Goal: Complete application form

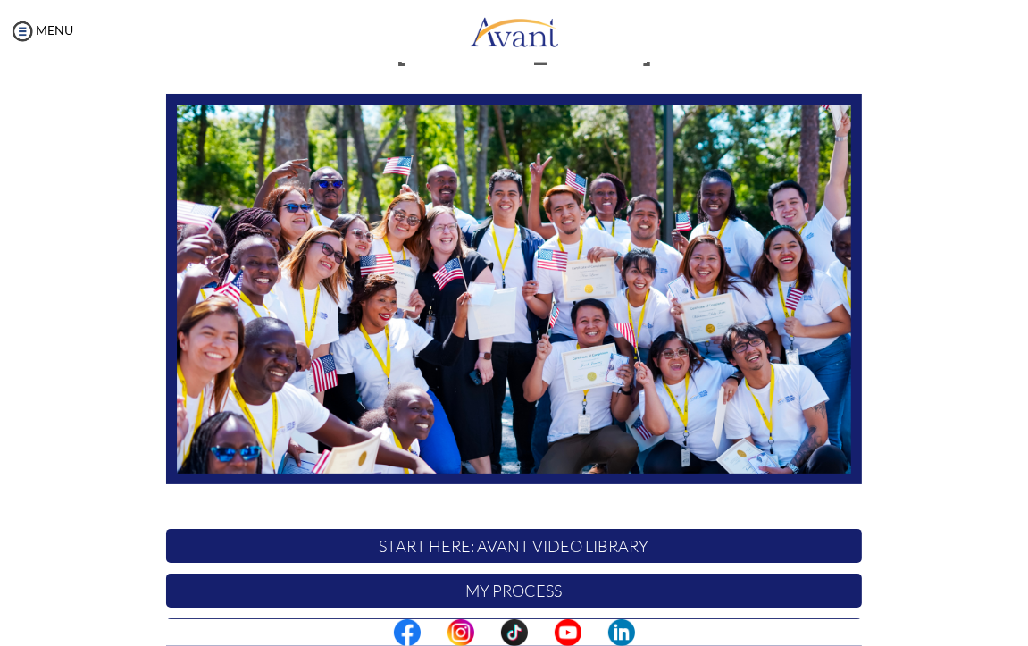
scroll to position [262, 0]
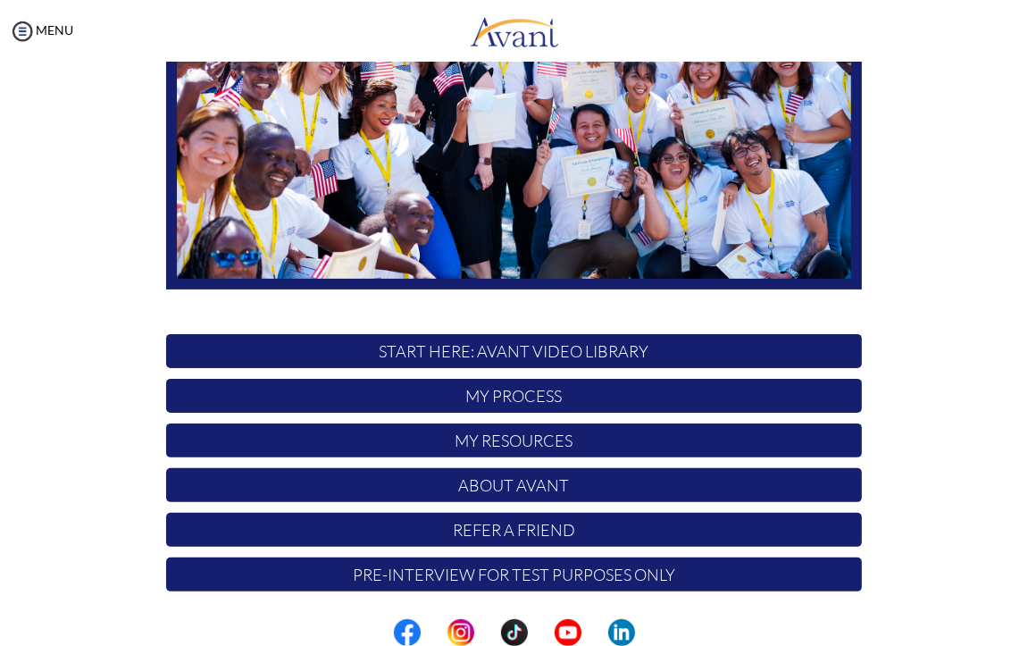
click at [414, 566] on p "Pre-Interview for test purposes only" at bounding box center [513, 574] width 695 height 34
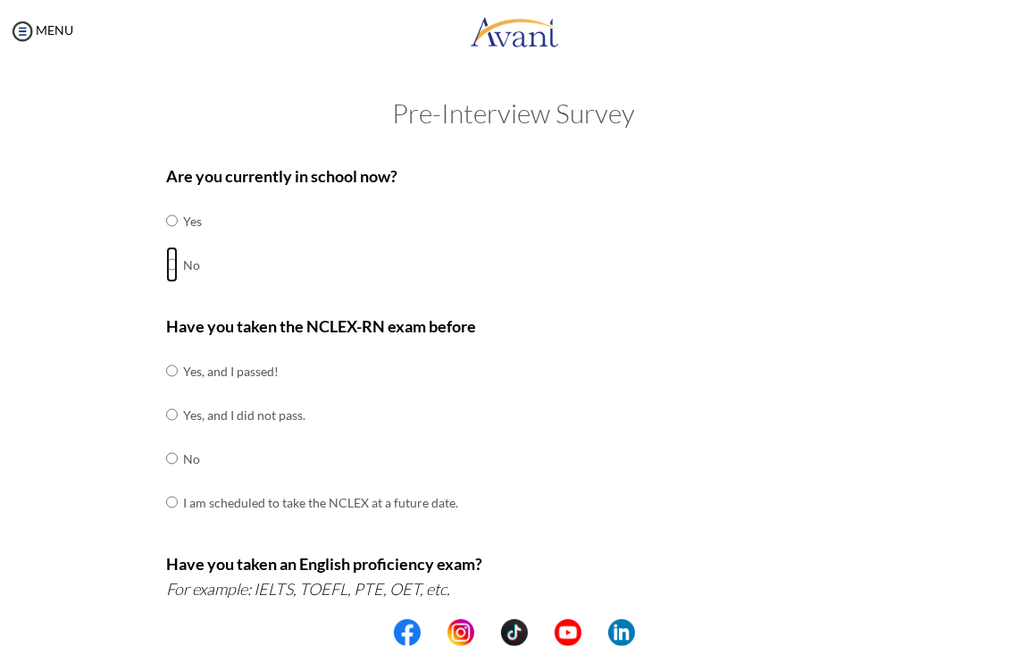
click at [166, 265] on input "radio" at bounding box center [172, 264] width 12 height 36
radio input "true"
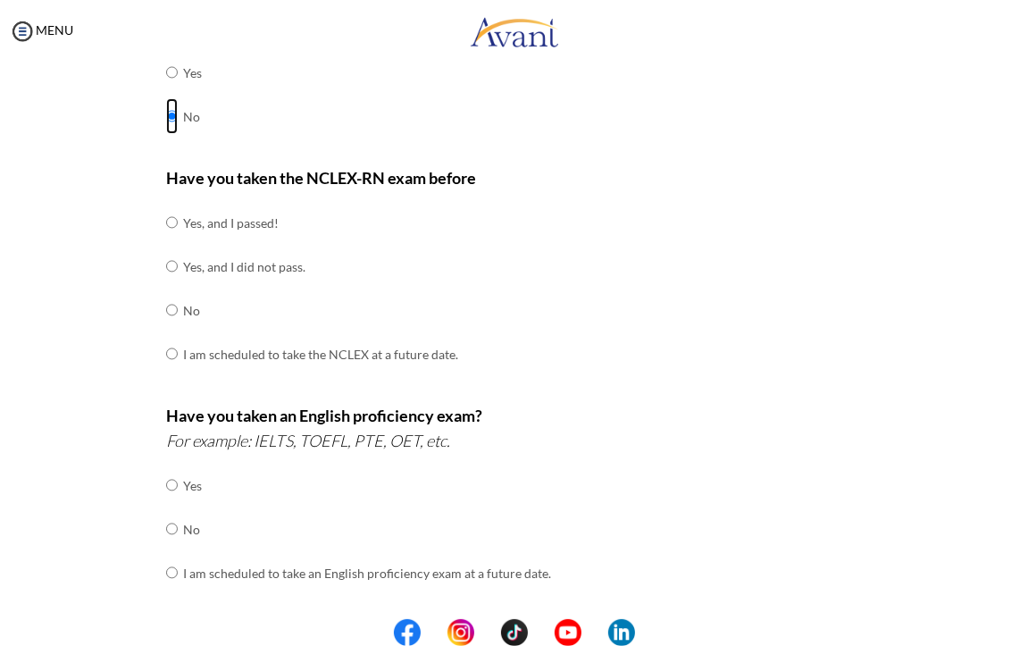
scroll to position [179, 0]
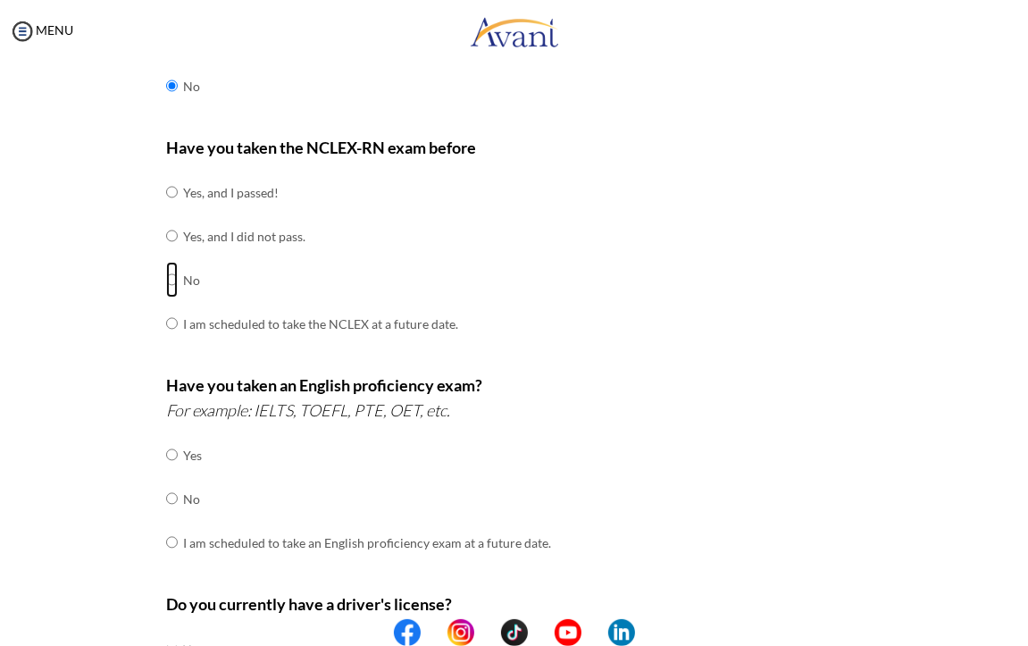
click at [169, 280] on input "radio" at bounding box center [172, 280] width 12 height 36
radio input "true"
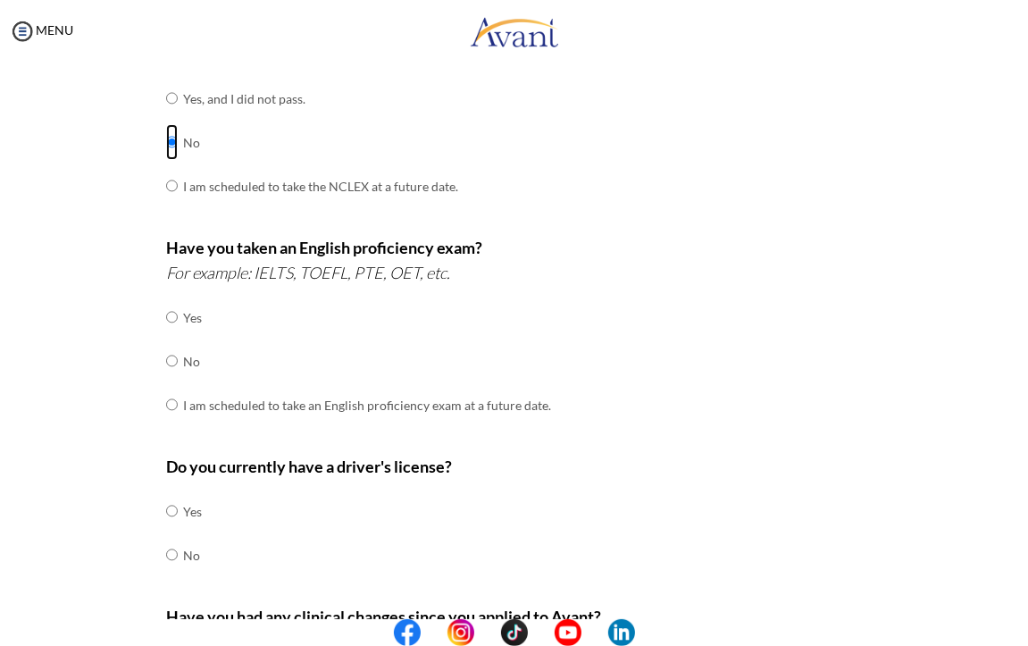
scroll to position [357, 0]
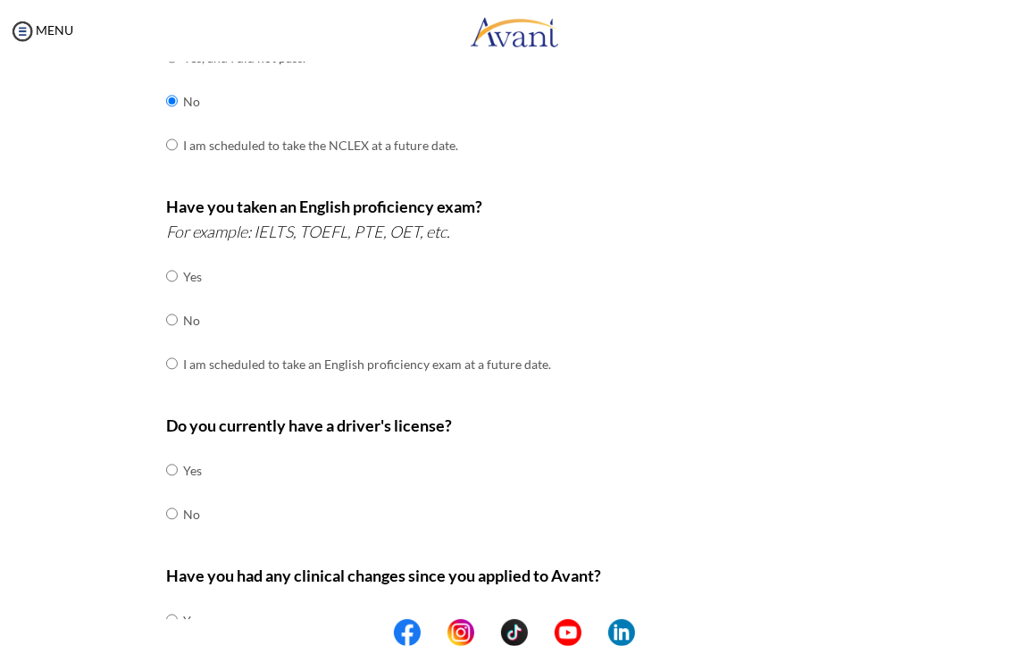
click at [157, 320] on div "Are you currently in school now? Yes No Have you taken the NCLEX-RN exam before…" at bounding box center [514, 269] width 722 height 944
click at [166, 320] on input "radio" at bounding box center [172, 320] width 12 height 36
radio input "true"
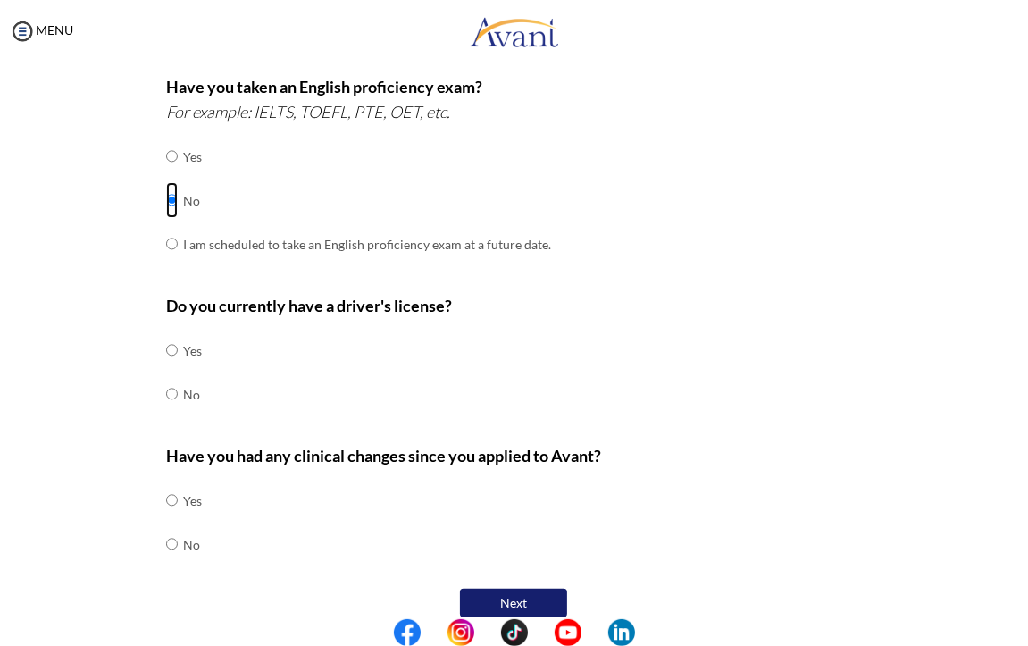
scroll to position [494, 0]
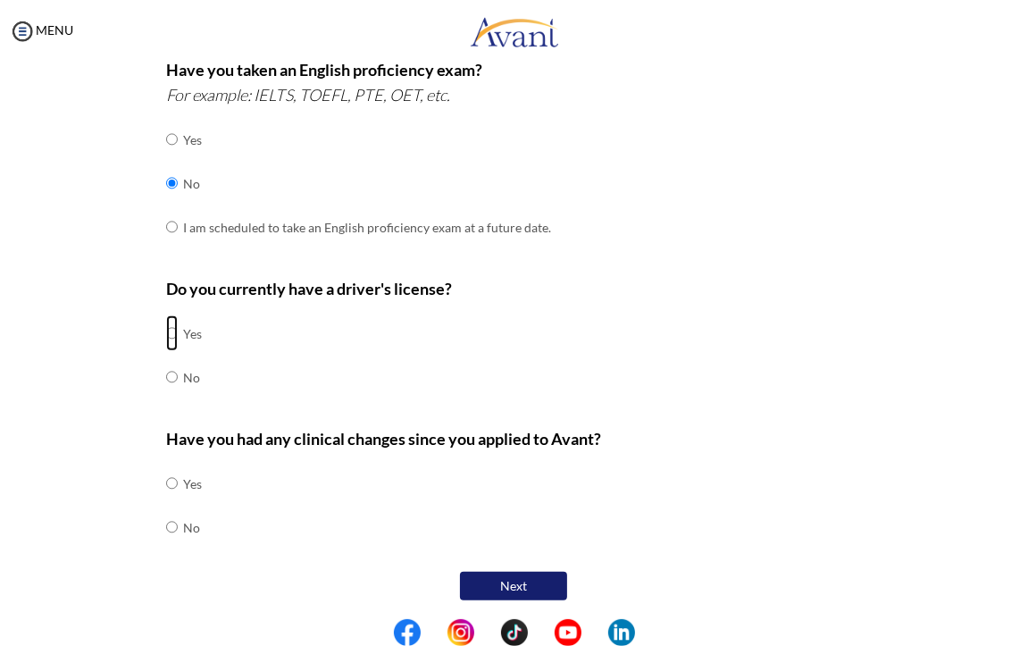
click at [166, 332] on input "radio" at bounding box center [172, 333] width 12 height 36
radio input "true"
click at [166, 522] on input "radio" at bounding box center [172, 527] width 12 height 36
radio input "true"
click at [536, 572] on button "Next" at bounding box center [513, 586] width 107 height 29
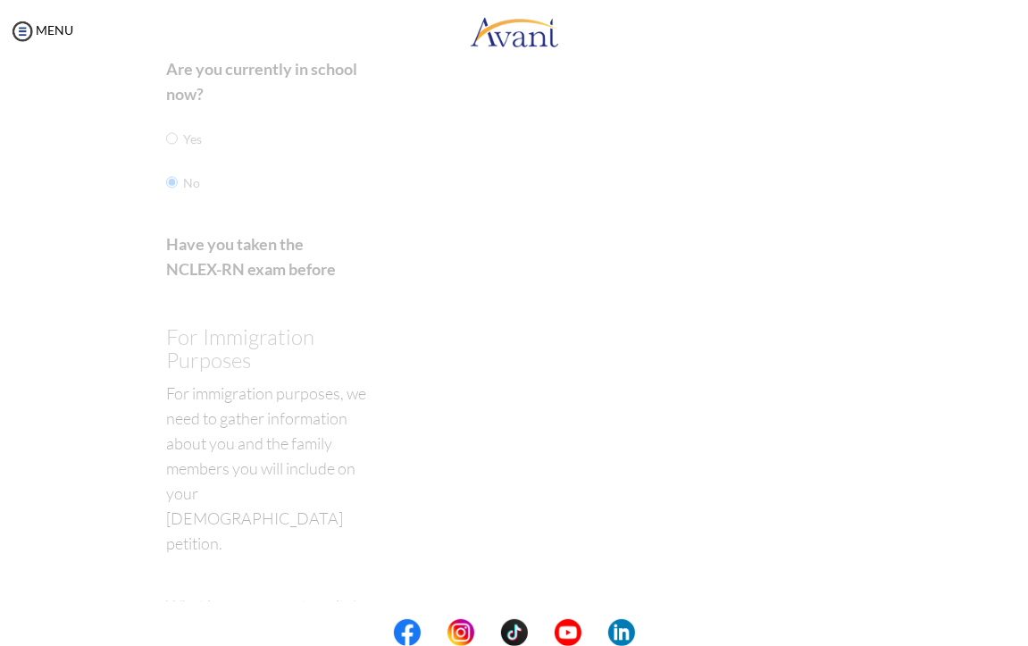
scroll to position [36, 0]
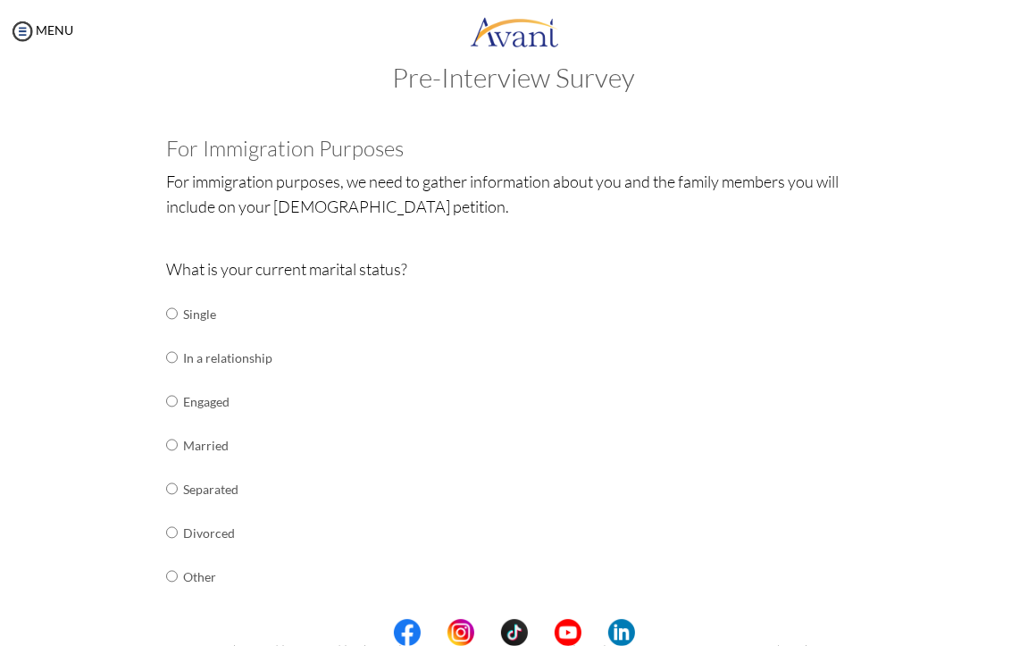
click at [217, 452] on td "Married" at bounding box center [227, 445] width 89 height 44
click at [178, 449] on td at bounding box center [180, 445] width 5 height 44
click at [167, 442] on input "radio" at bounding box center [172, 445] width 12 height 36
radio input "true"
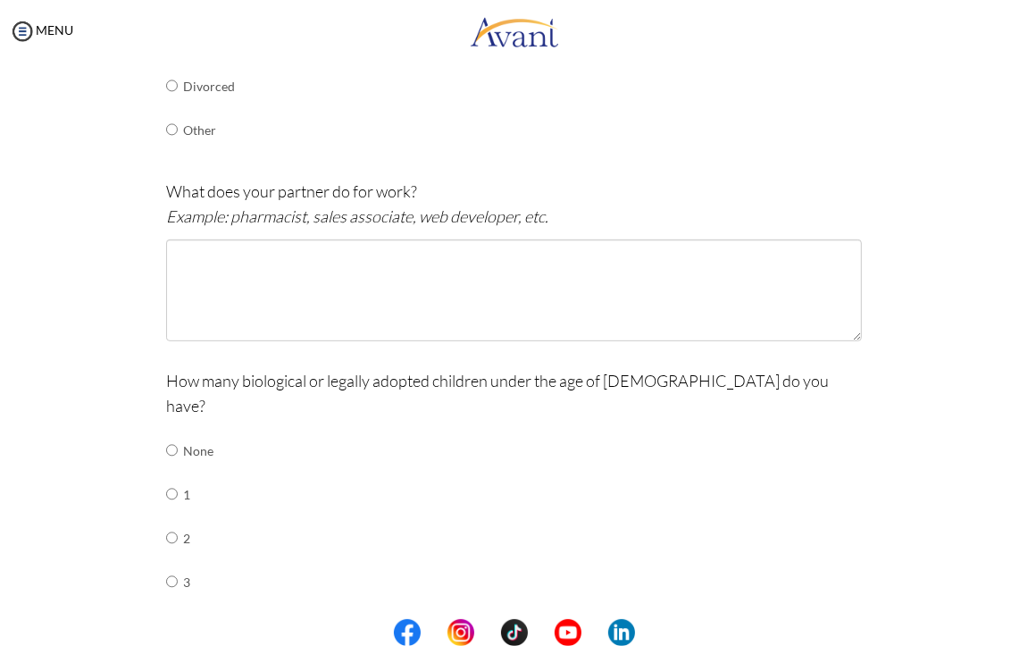
scroll to position [572, 0]
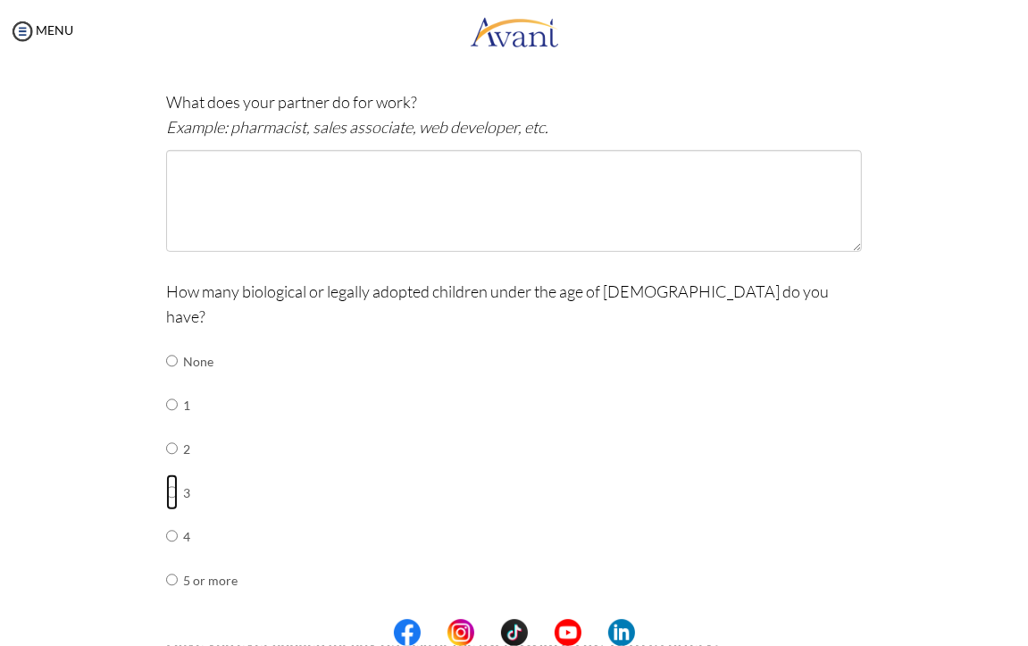
click at [166, 474] on input "radio" at bounding box center [172, 492] width 12 height 36
radio input "true"
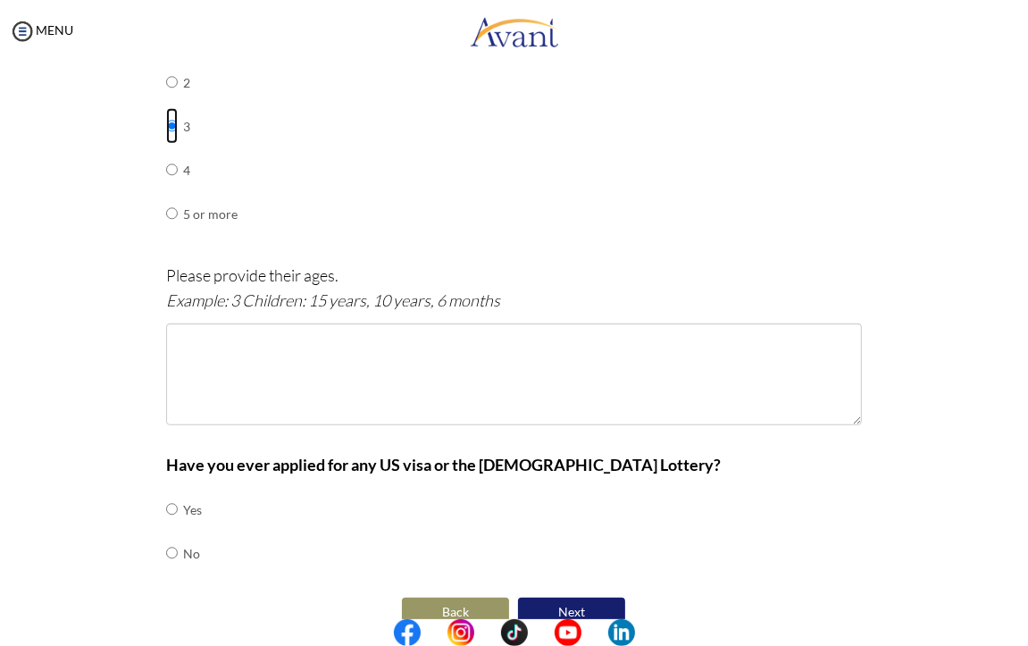
scroll to position [939, 0]
click at [166, 534] on input "radio" at bounding box center [172, 552] width 12 height 36
radio input "true"
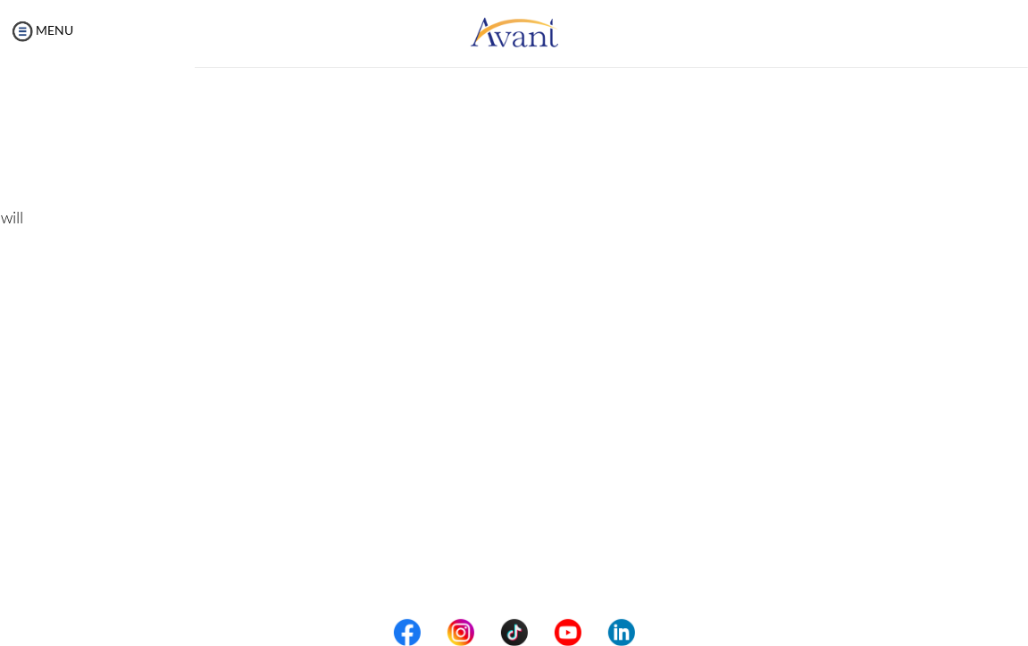
click at [396, 347] on div "My Status What is the next step? We would like you to watch the introductory vi…" at bounding box center [514, 386] width 1028 height 646
